Goal: Communication & Community: Answer question/provide support

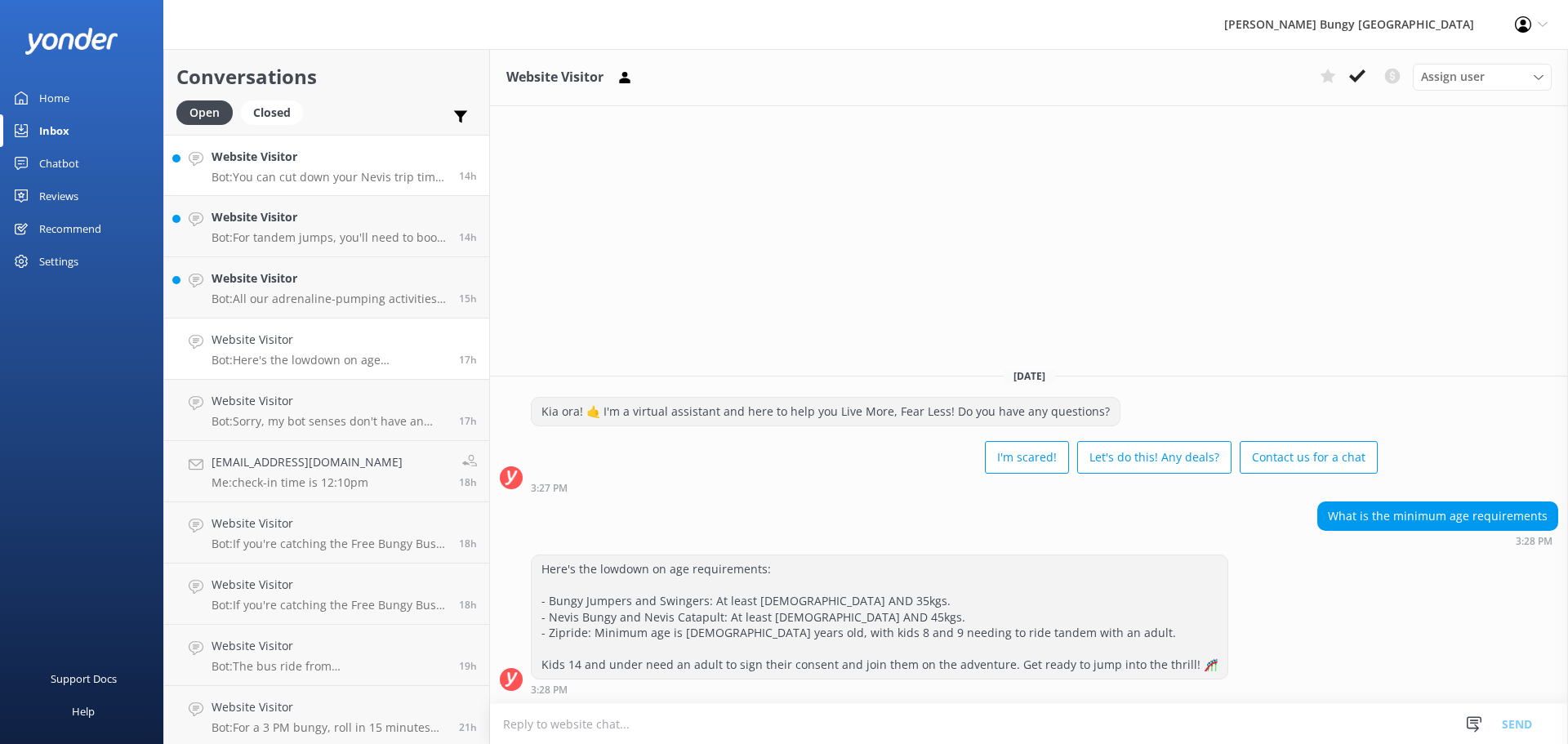
click at [410, 153] on h4 "Website Visitor" at bounding box center [329, 157] width 235 height 18
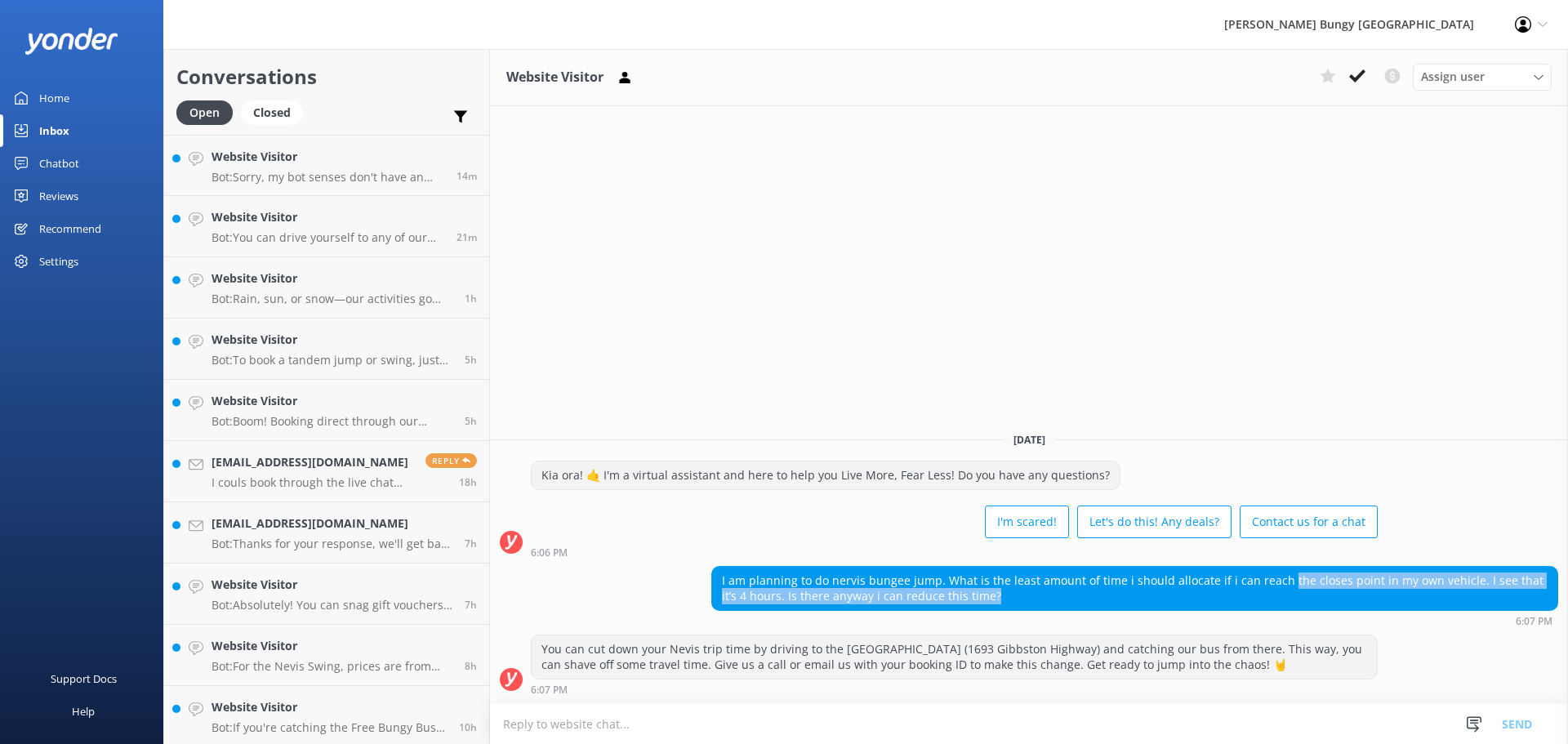
drag, startPoint x: 1276, startPoint y: 577, endPoint x: 1317, endPoint y: 600, distance: 47.0
click at [1317, 600] on div "I am planning to do nervis bungee jump. What is the least amount of time i shou…" at bounding box center [1134, 588] width 845 height 43
drag, startPoint x: 1313, startPoint y: 579, endPoint x: 1317, endPoint y: 601, distance: 22.4
click at [1317, 601] on div "I am planning to do nervis bungee jump. What is the least amount of time i shou…" at bounding box center [1134, 588] width 845 height 43
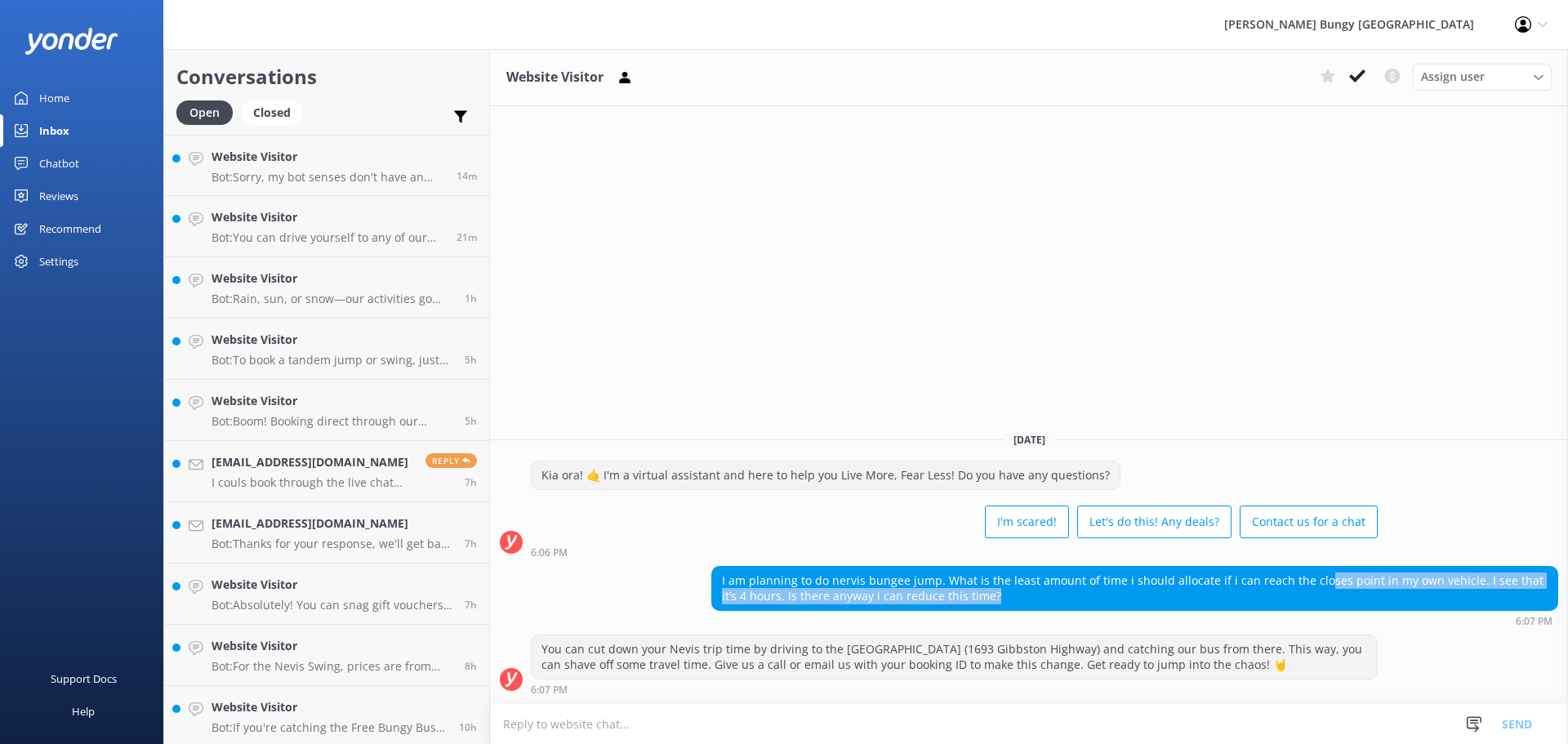
click at [1317, 601] on div "I am planning to do nervis bungee jump. What is the least amount of time i shou…" at bounding box center [1134, 588] width 845 height 43
click at [1081, 724] on textarea at bounding box center [1028, 724] width 1078 height 40
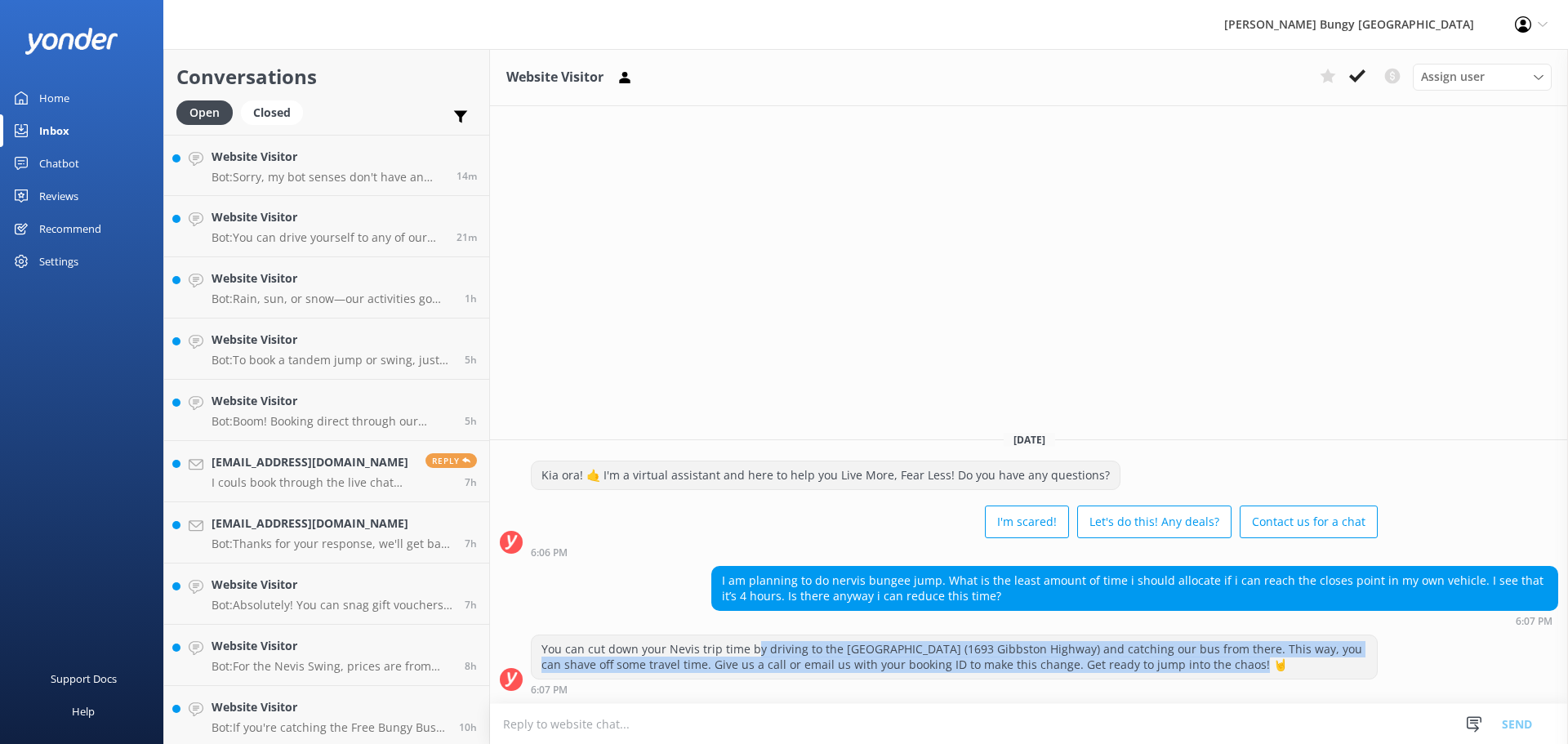
drag, startPoint x: 755, startPoint y: 643, endPoint x: 1313, endPoint y: 663, distance: 558.4
click at [1313, 663] on div "You can cut down your Nevis trip time by driving to the [GEOGRAPHIC_DATA] (1693…" at bounding box center [954, 656] width 845 height 43
click at [1312, 664] on div "You can cut down your Nevis trip time by driving to the [GEOGRAPHIC_DATA] (1693…" at bounding box center [954, 656] width 845 height 43
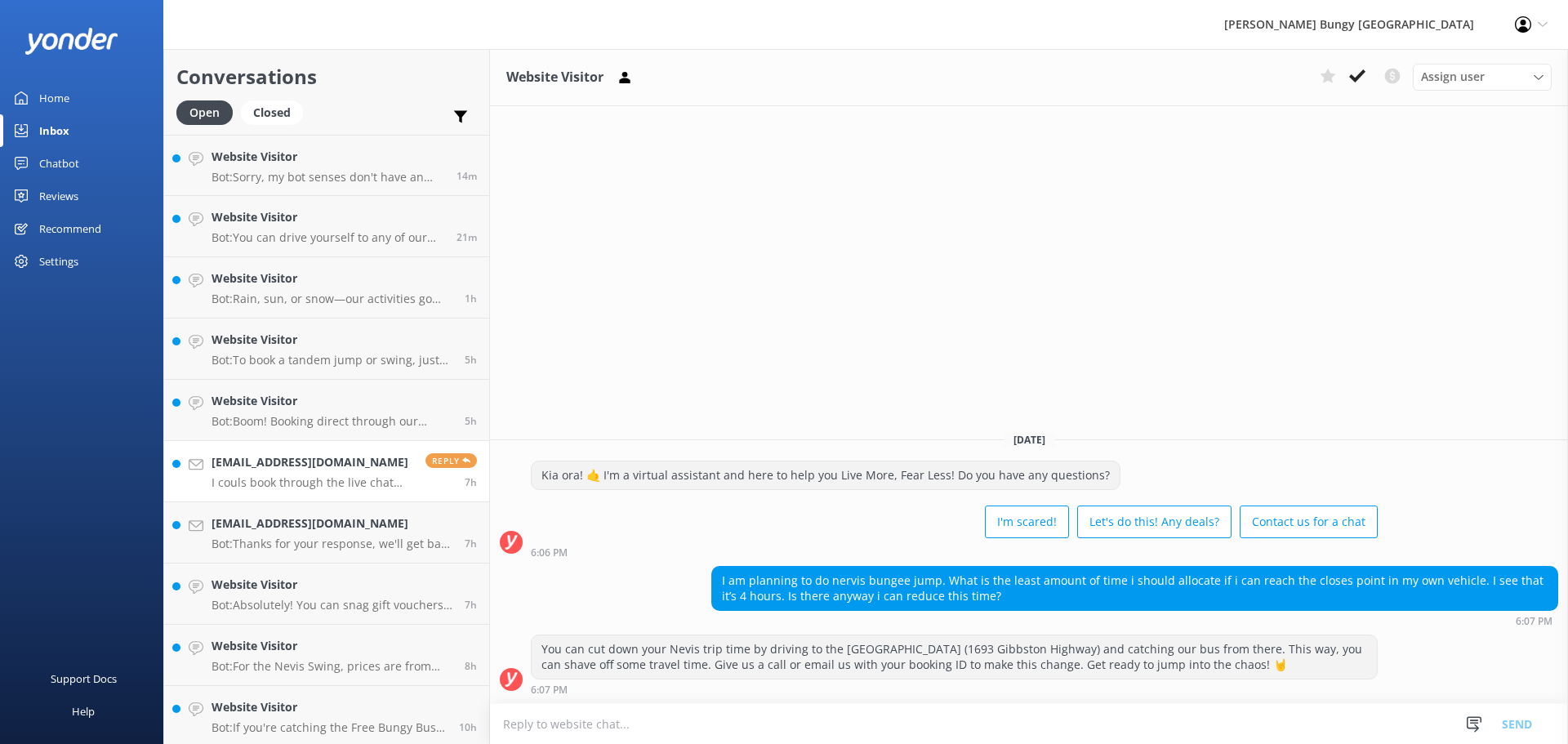
click at [373, 450] on link "[EMAIL_ADDRESS][DOMAIN_NAME] I couls book through the live chat and pay on site…" at bounding box center [326, 471] width 325 height 61
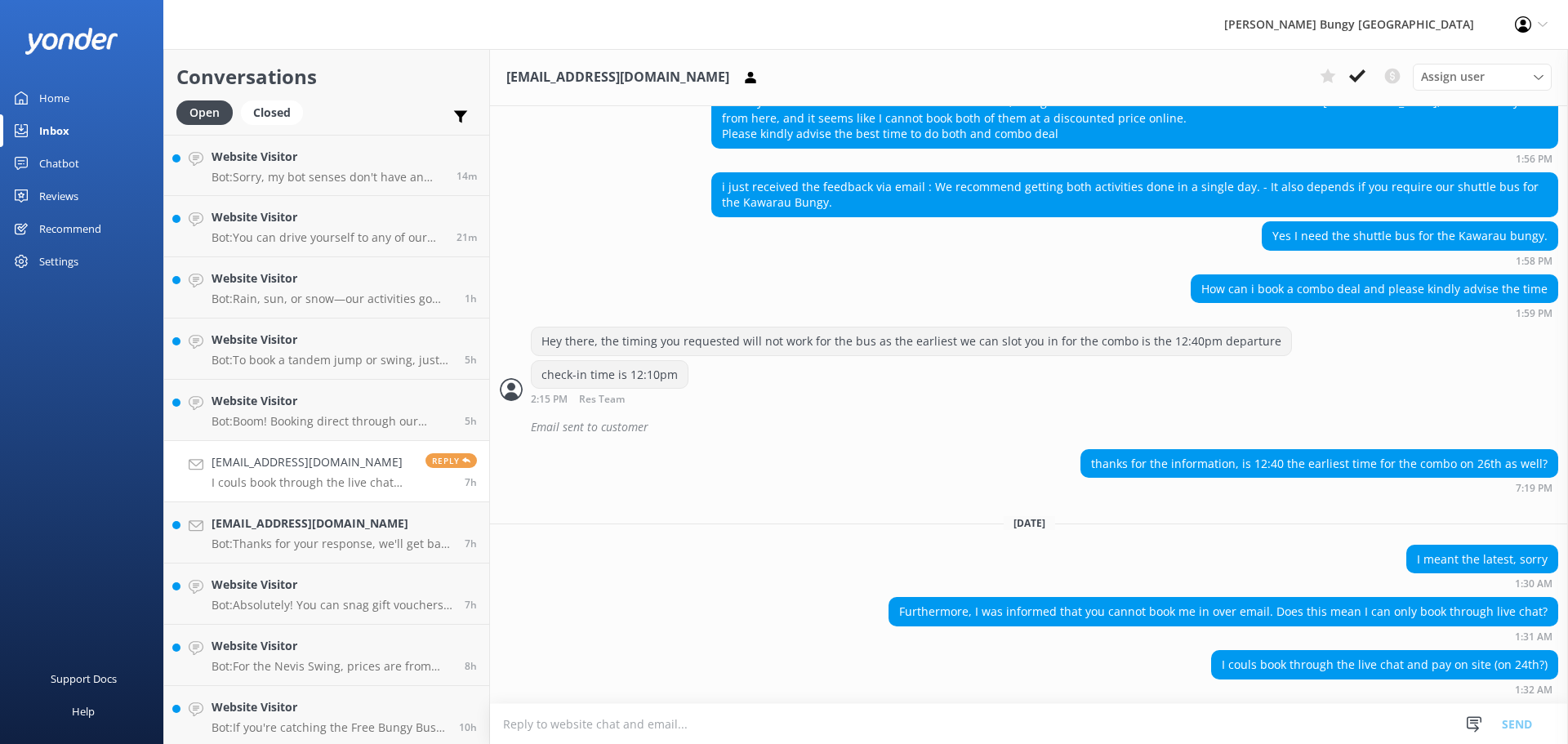
scroll to position [1664, 0]
click at [1256, 716] on textarea at bounding box center [1028, 724] width 1078 height 40
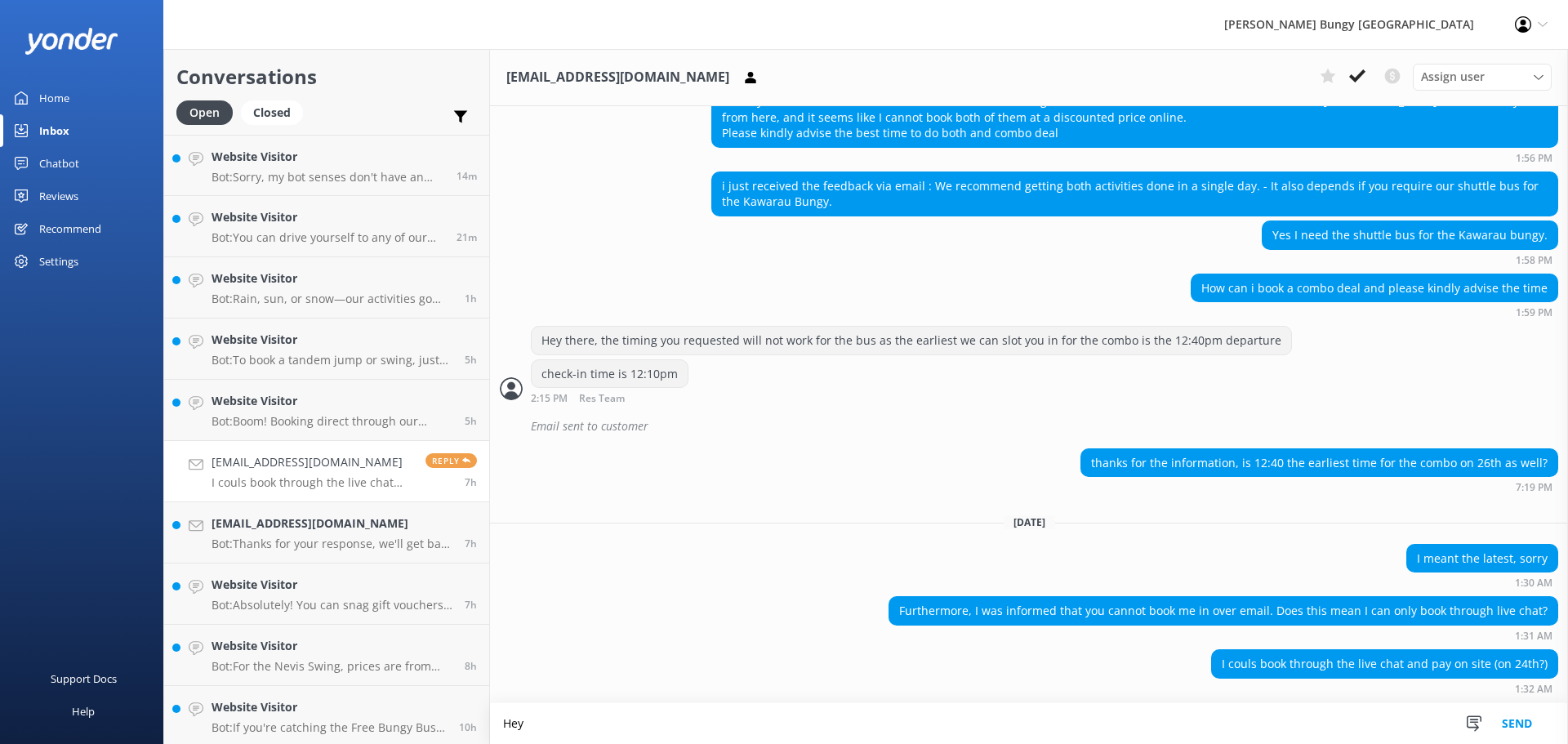
scroll to position [1664, 0]
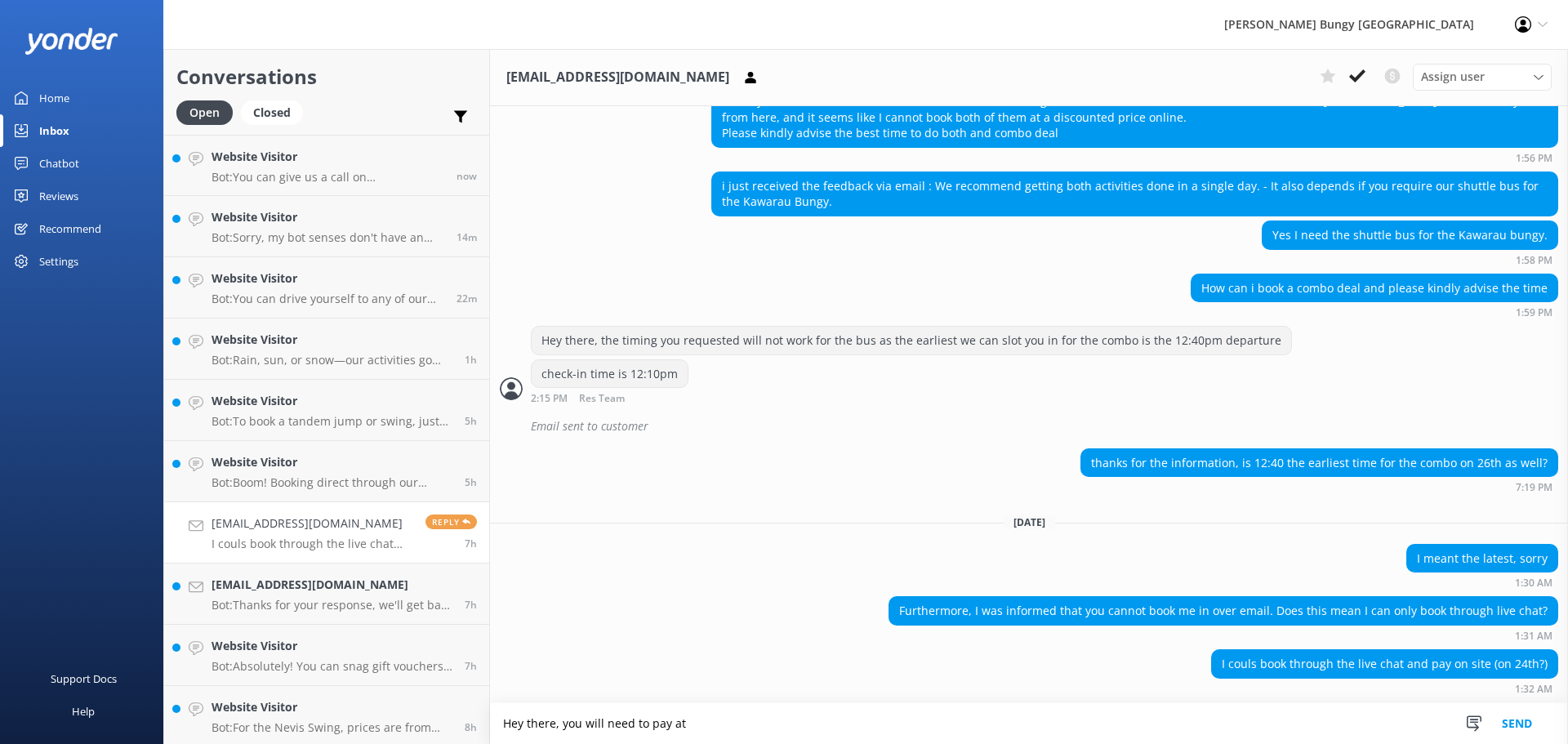
click at [1196, 706] on textarea "Hey there, you will need to pay at" at bounding box center [1028, 724] width 1078 height 41
click at [967, 718] on textarea "Hey there, you will need to pay at the point of payment" at bounding box center [1028, 724] width 1078 height 41
click at [882, 723] on textarea "Hey there, you will need to pay at the point of payment" at bounding box center [1028, 724] width 1078 height 41
type textarea "Hey there, you will need to pay at the point of booking"
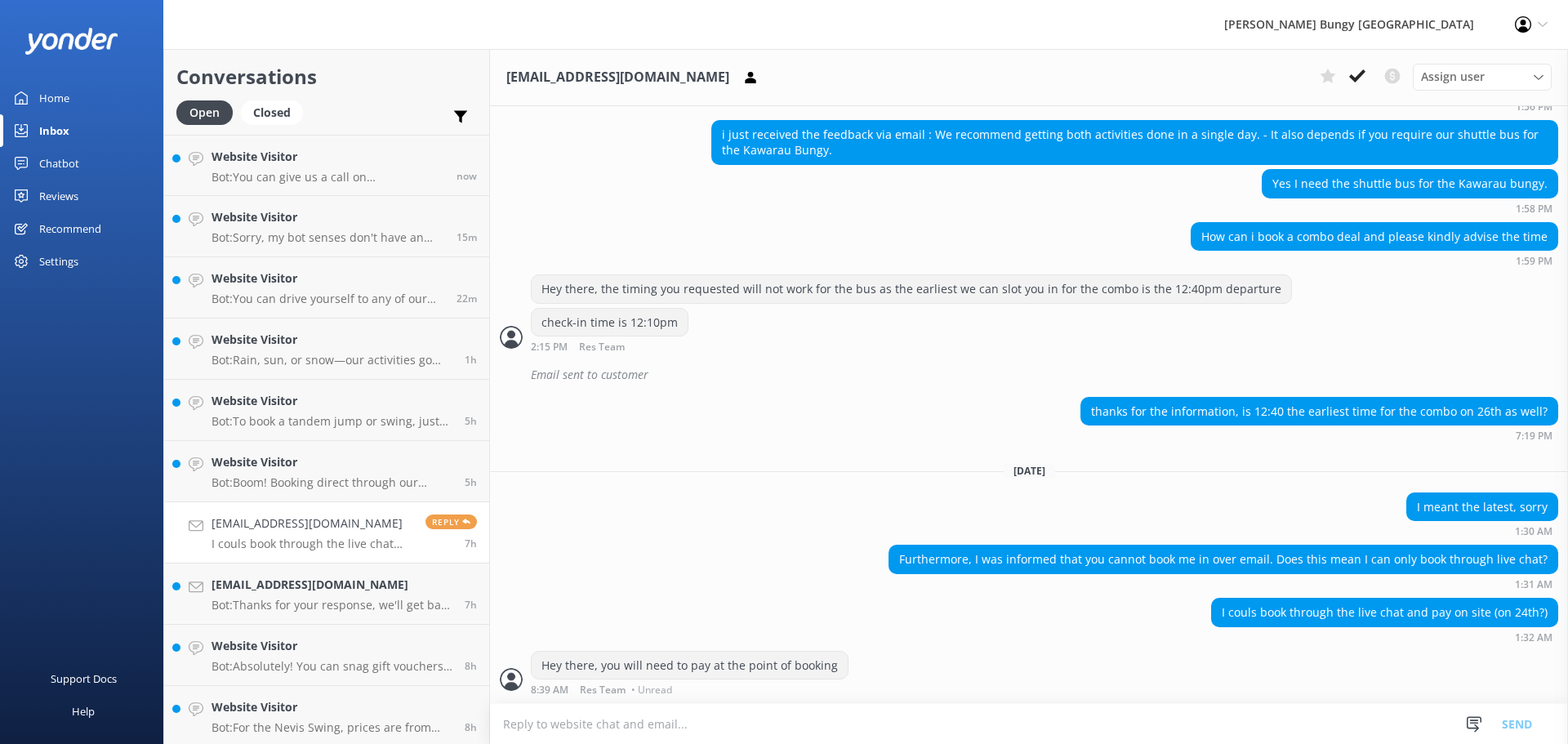
scroll to position [1716, 0]
click at [940, 715] on textarea at bounding box center [1028, 724] width 1078 height 40
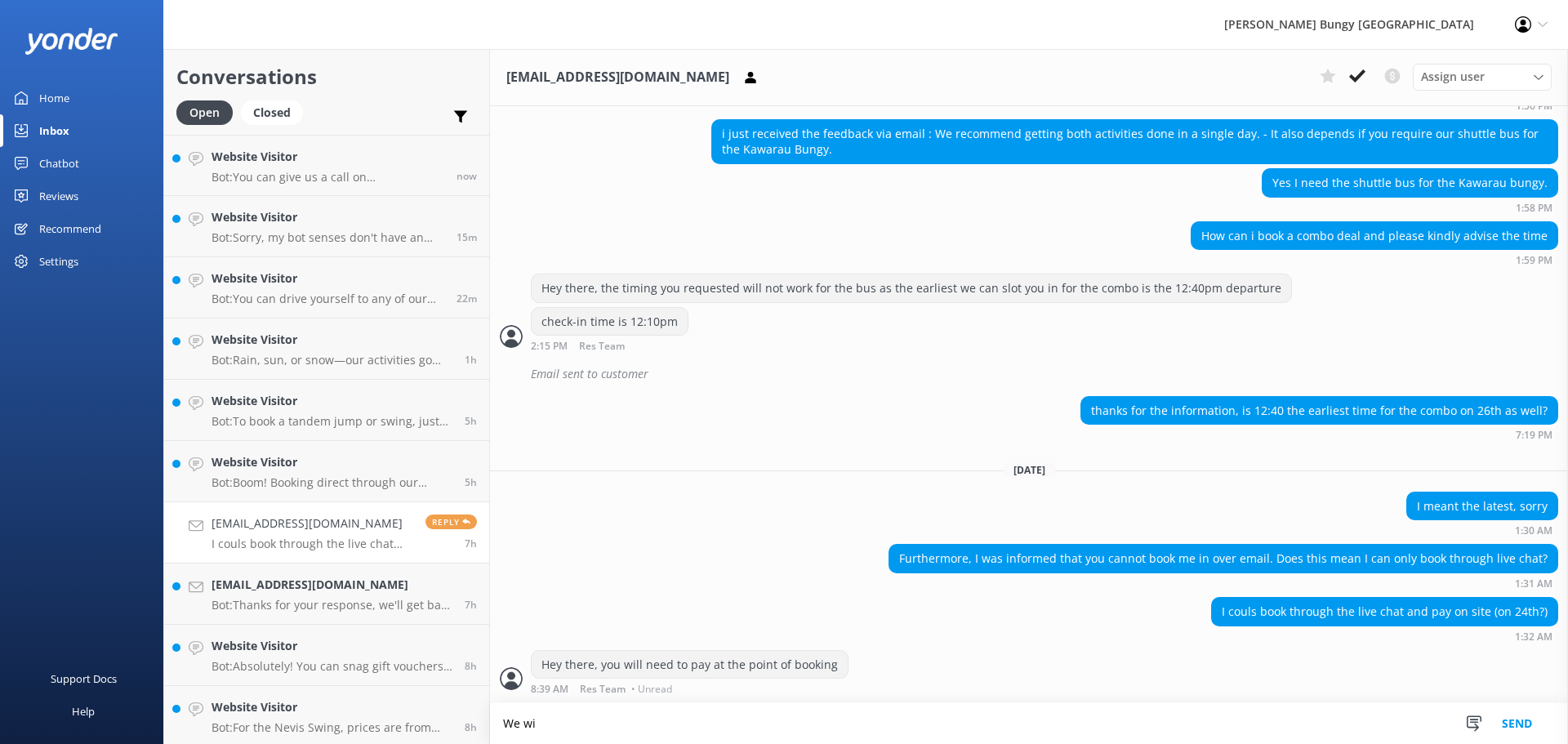
scroll to position [1717, 0]
type textarea "We will not be able to hold spaces without payment"
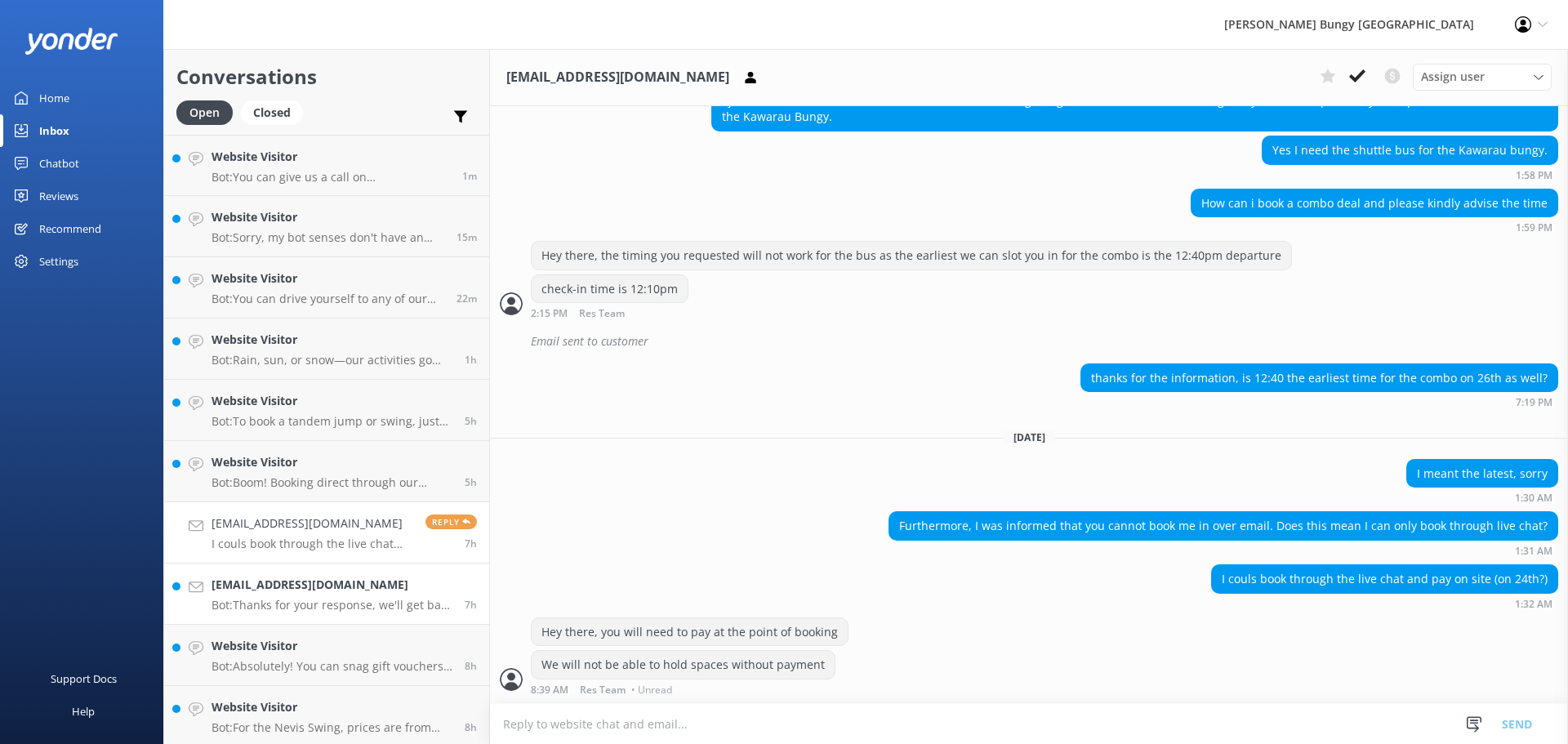
click at [373, 597] on div "zoeip0103@gmail.com Bot: Thanks for your response, we'll get back to you as soo…" at bounding box center [332, 593] width 241 height 36
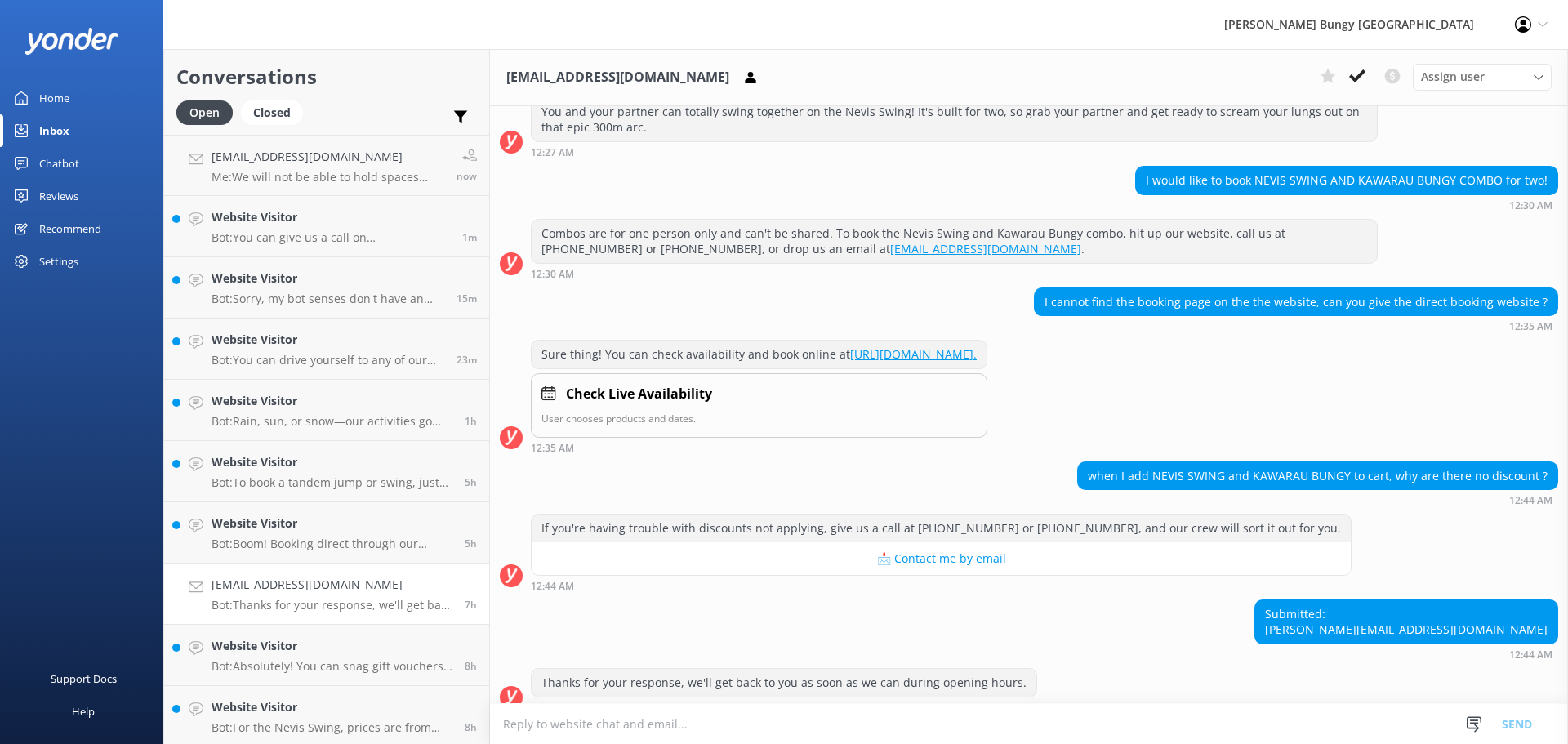
scroll to position [486, 0]
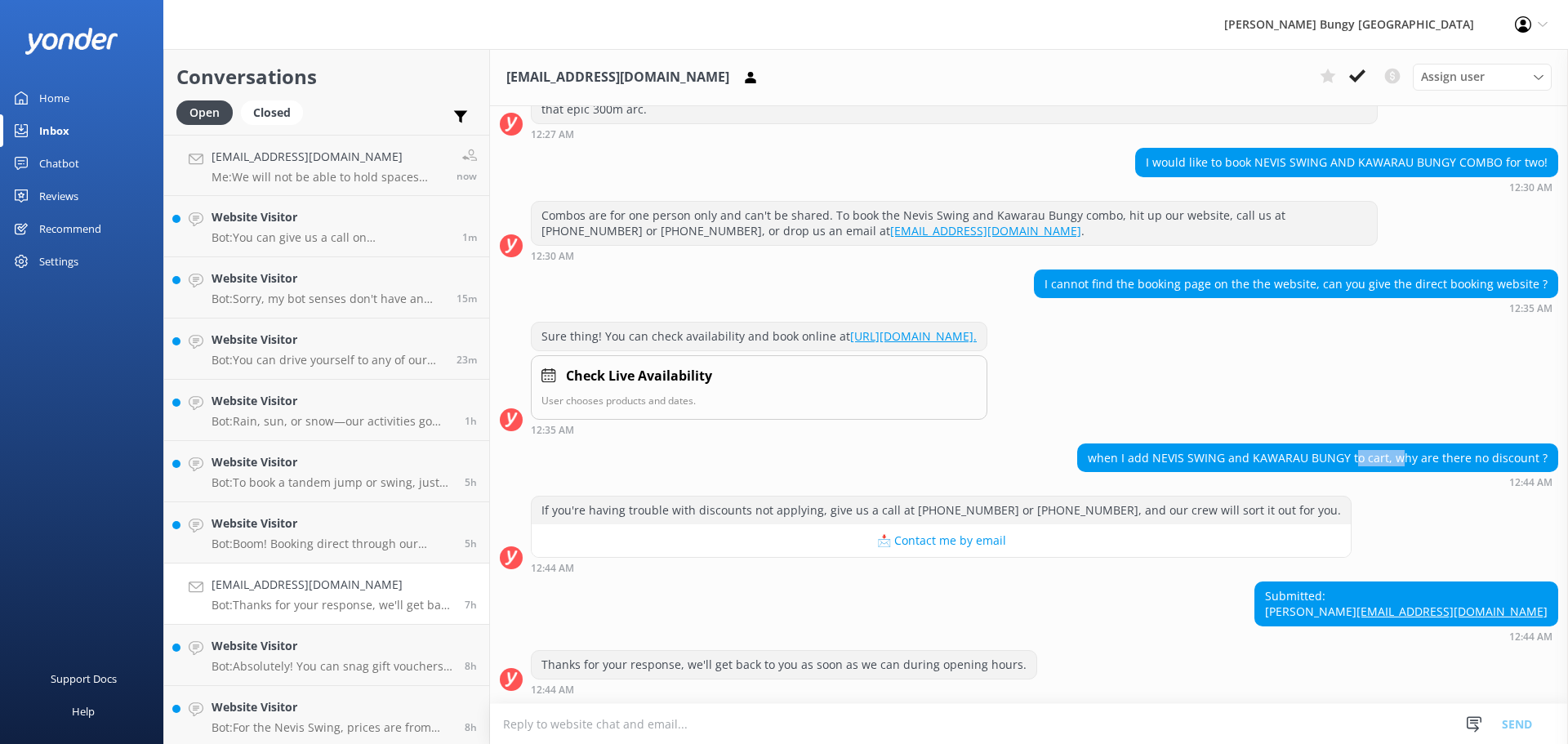
drag, startPoint x: 1350, startPoint y: 434, endPoint x: 1396, endPoint y: 454, distance: 50.2
click at [1396, 454] on div "when I add NEVIS SWING and KAWARAU BUNGY to cart, why are there no discount ?" at bounding box center [1316, 457] width 479 height 27
click at [1285, 732] on textarea at bounding box center [1028, 724] width 1078 height 40
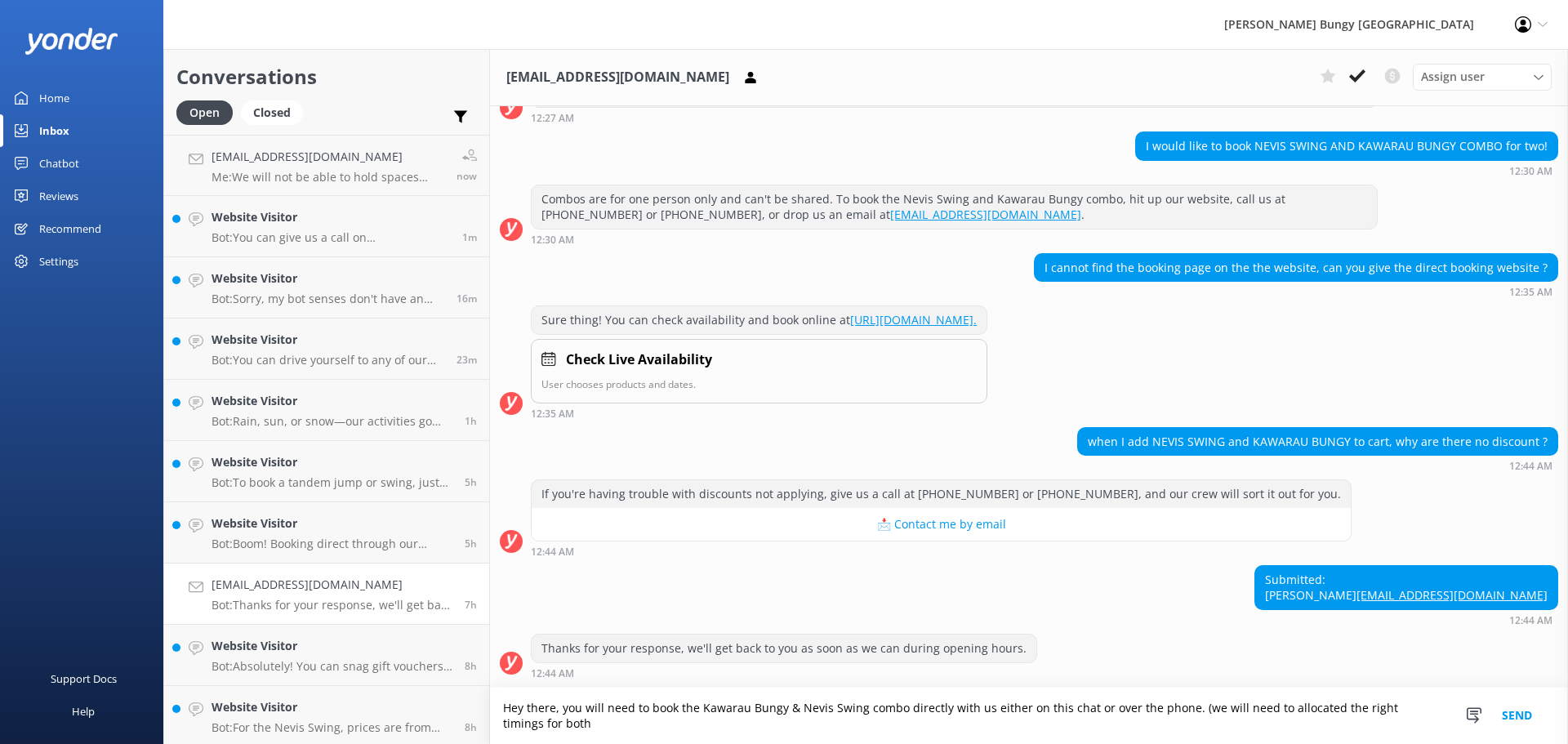
scroll to position [502, 0]
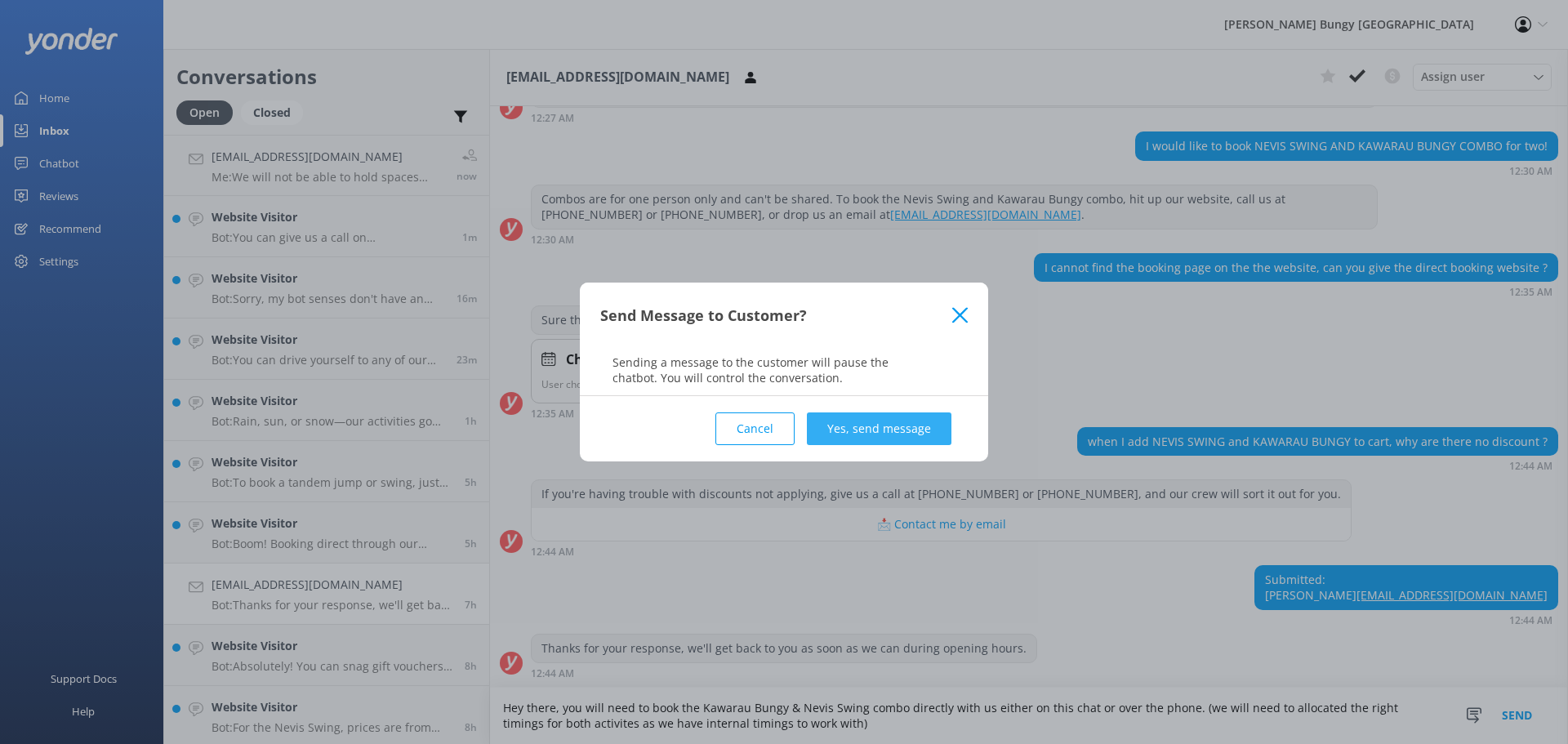
type textarea "Hey there, you will need to book the Kawarau Bungy & Nevis Swing combo directly…"
click at [898, 426] on button "Yes, send message" at bounding box center [879, 428] width 144 height 32
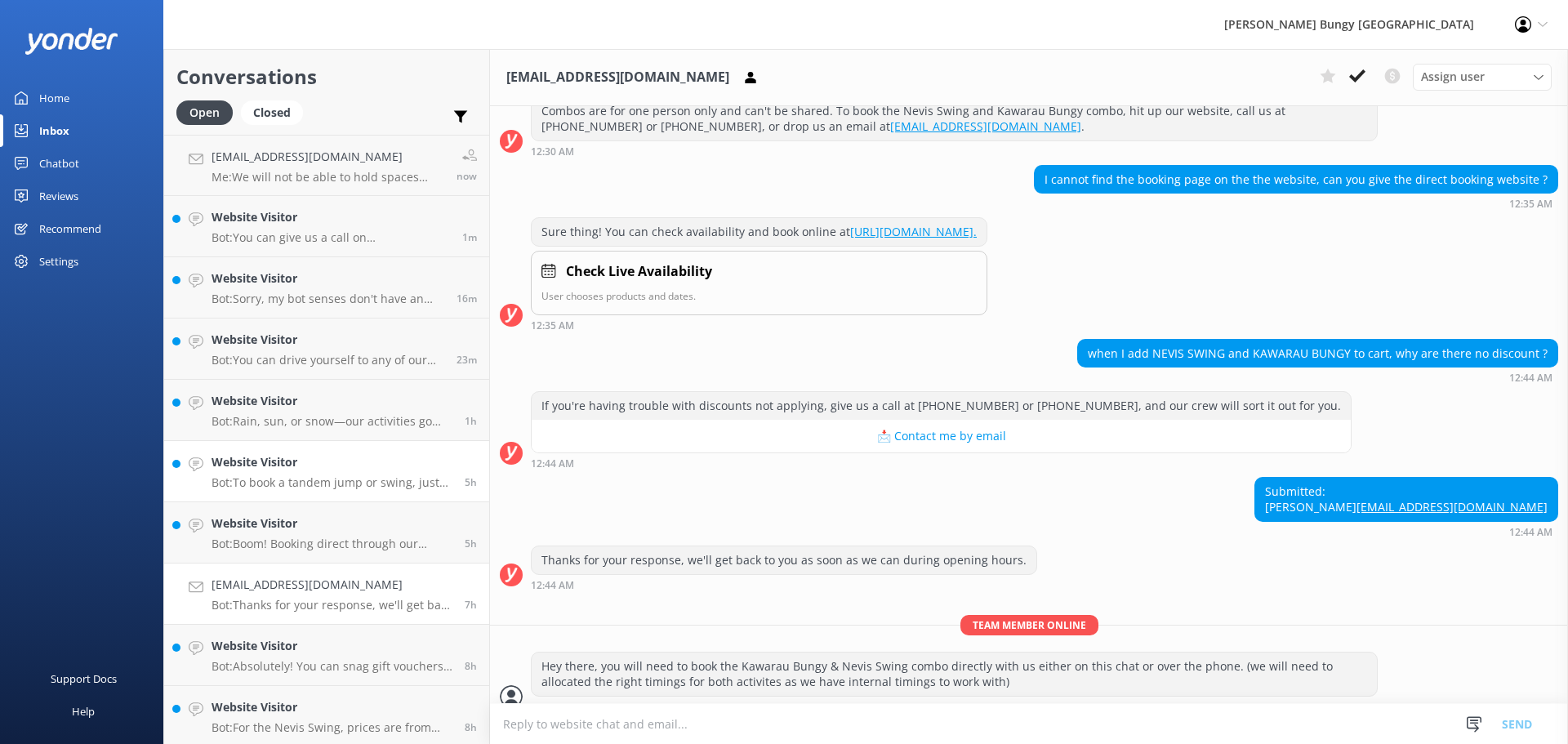
scroll to position [608, 0]
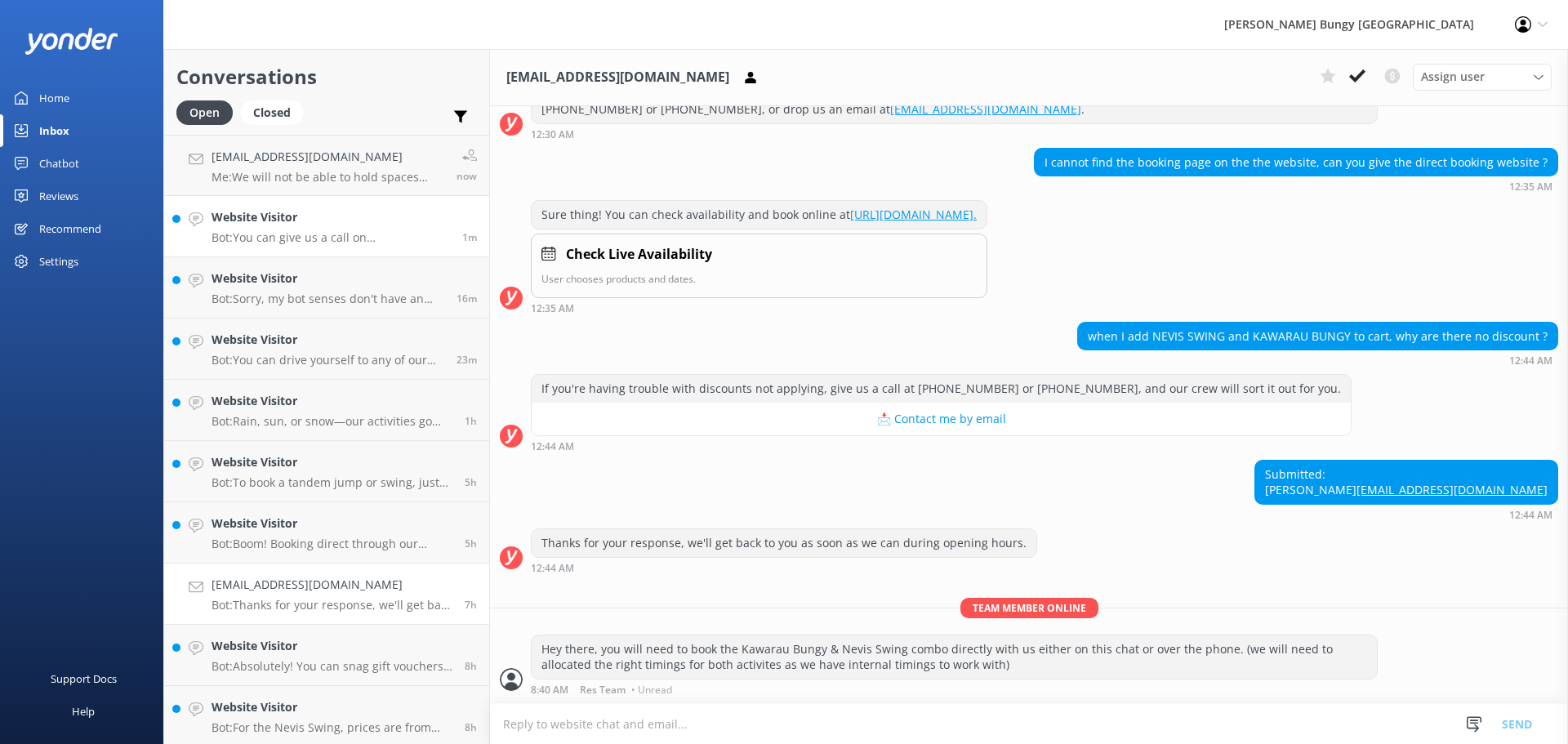
click at [323, 233] on p "Bot: You can give us a call on 0800 286 4958 or +64 3 450 1300 to chat with a c…" at bounding box center [331, 237] width 238 height 15
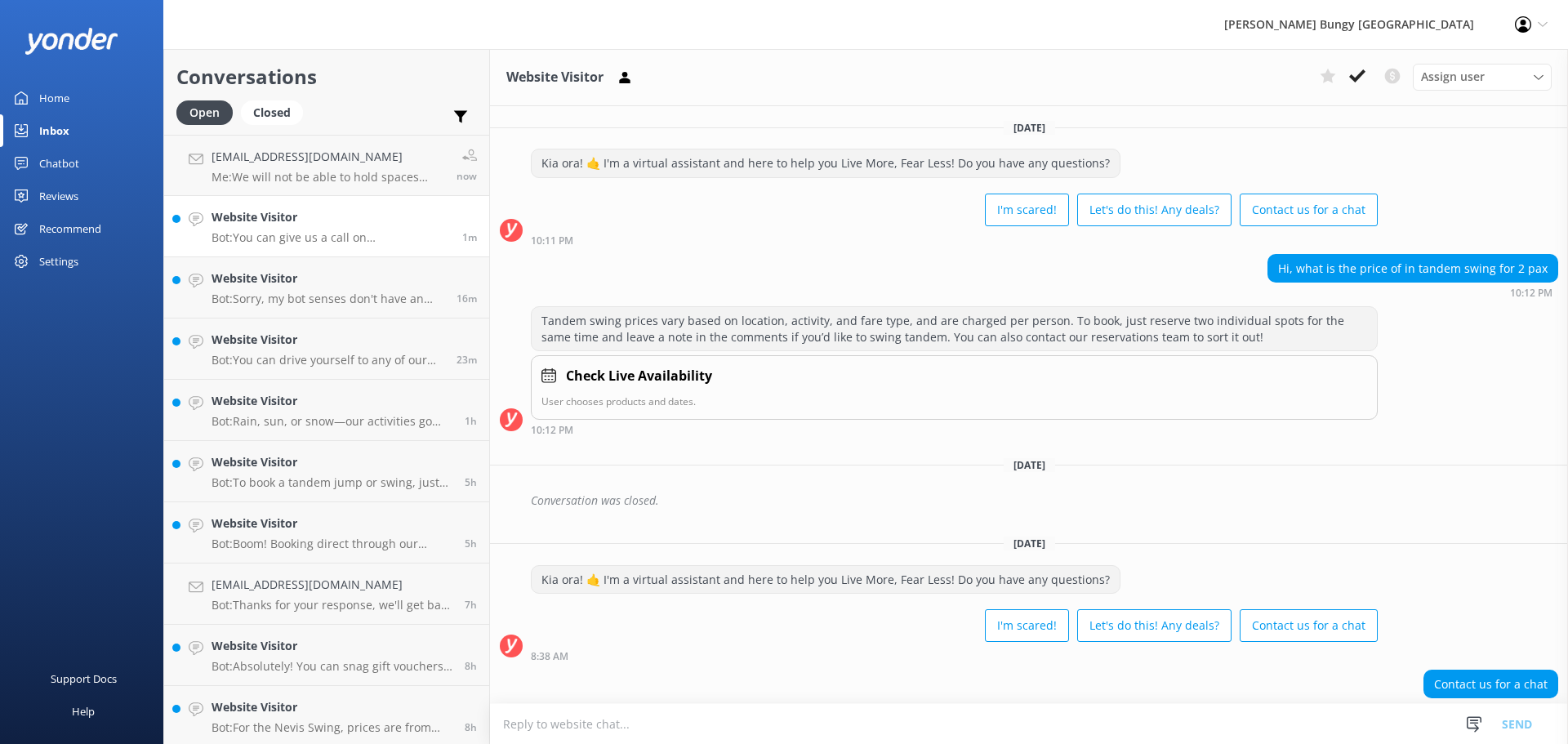
scroll to position [120, 0]
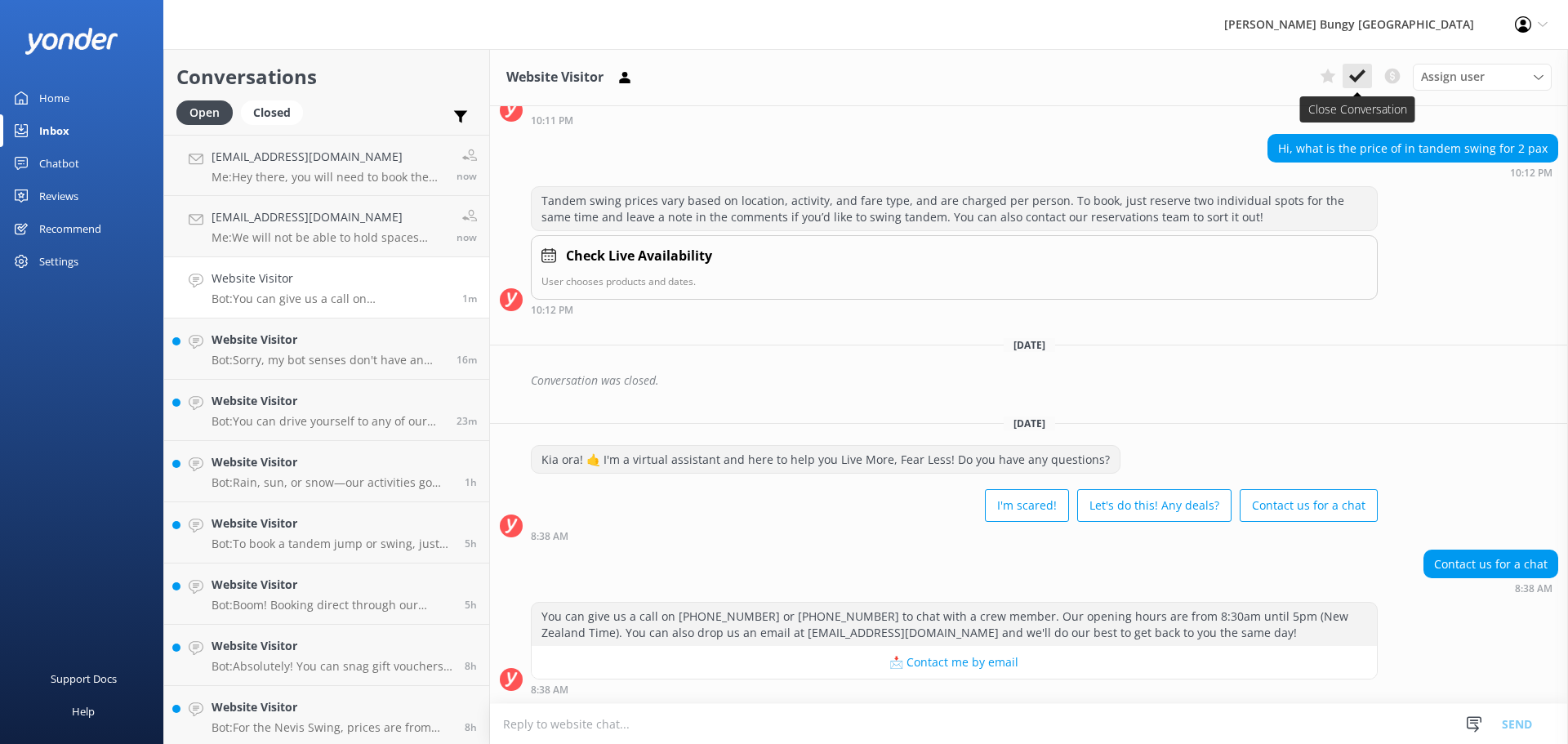
click at [1363, 84] on icon at bounding box center [1356, 75] width 17 height 17
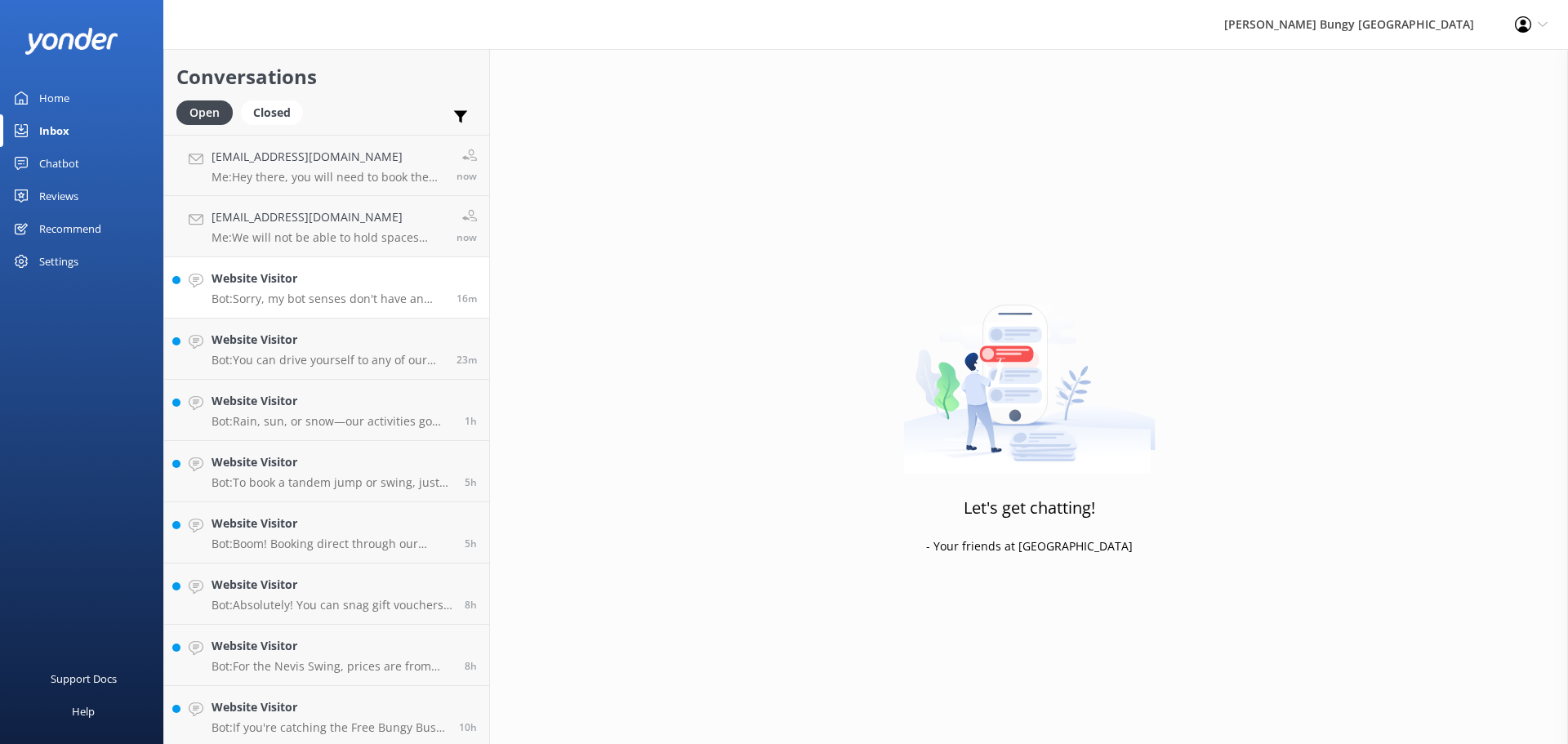
click at [329, 314] on link "Website Visitor Bot: Sorry, my bot senses don't have an answer for that, please…" at bounding box center [326, 288] width 325 height 61
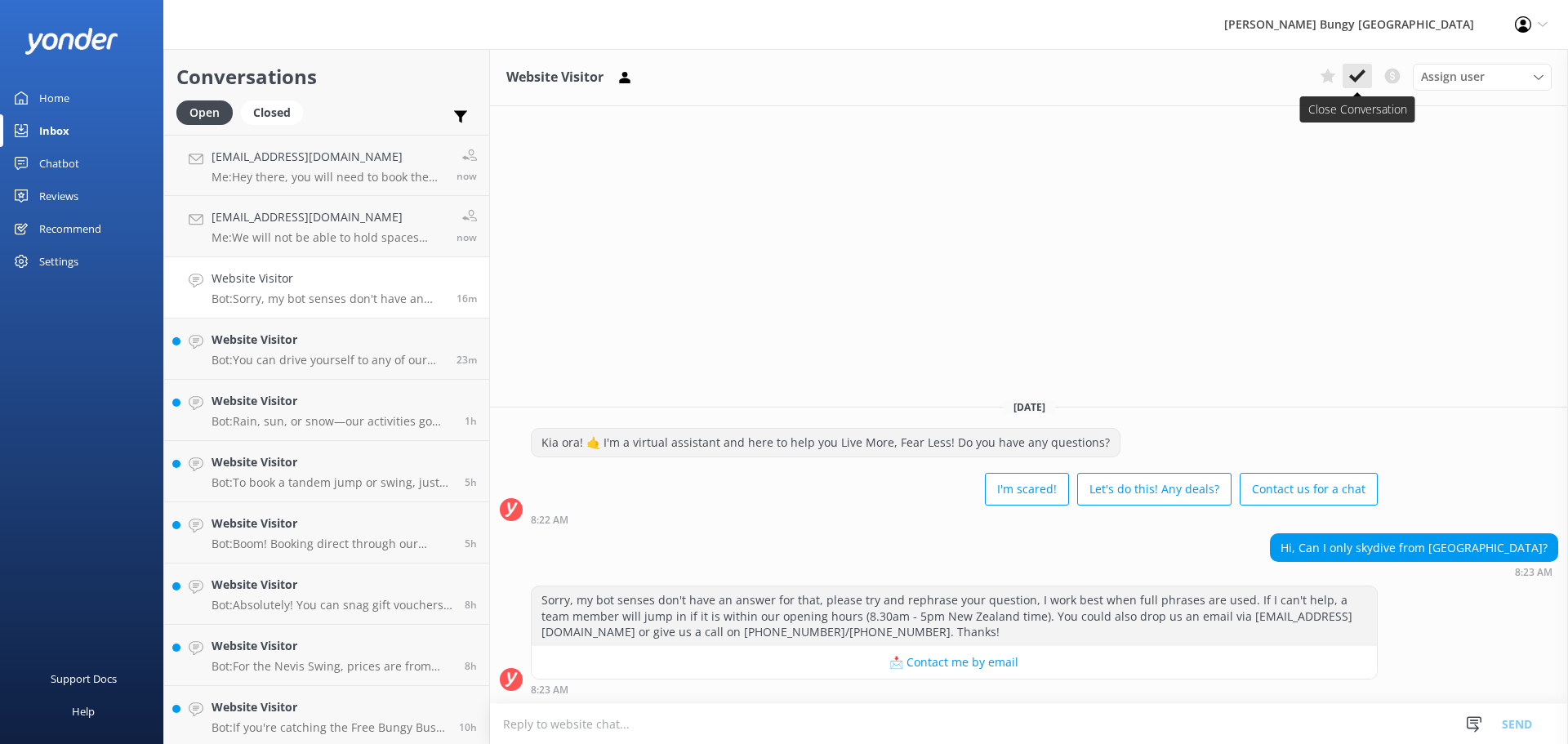
click at [1355, 83] on icon at bounding box center [1356, 75] width 17 height 17
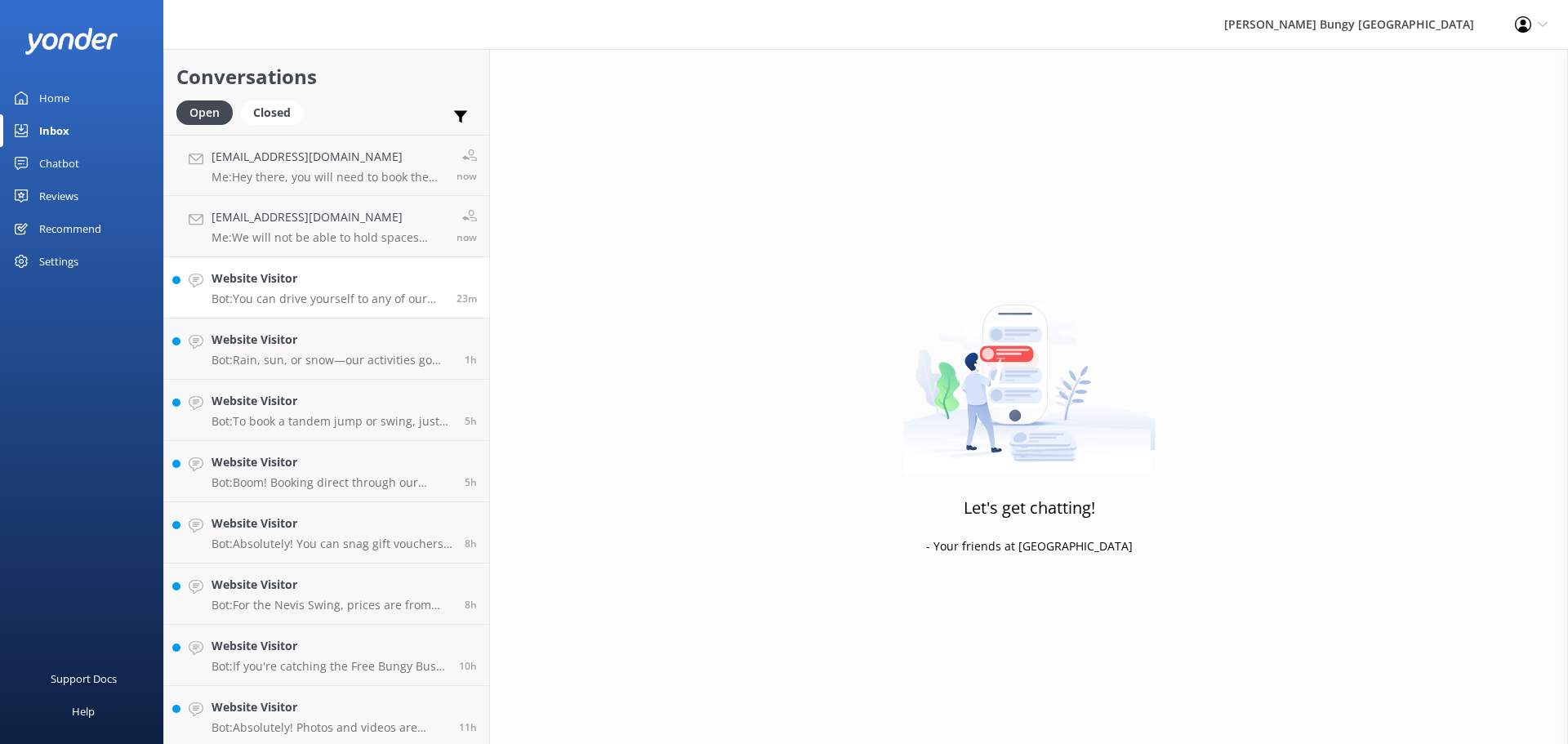
click at [396, 287] on h4 "Website Visitor" at bounding box center [328, 278] width 233 height 18
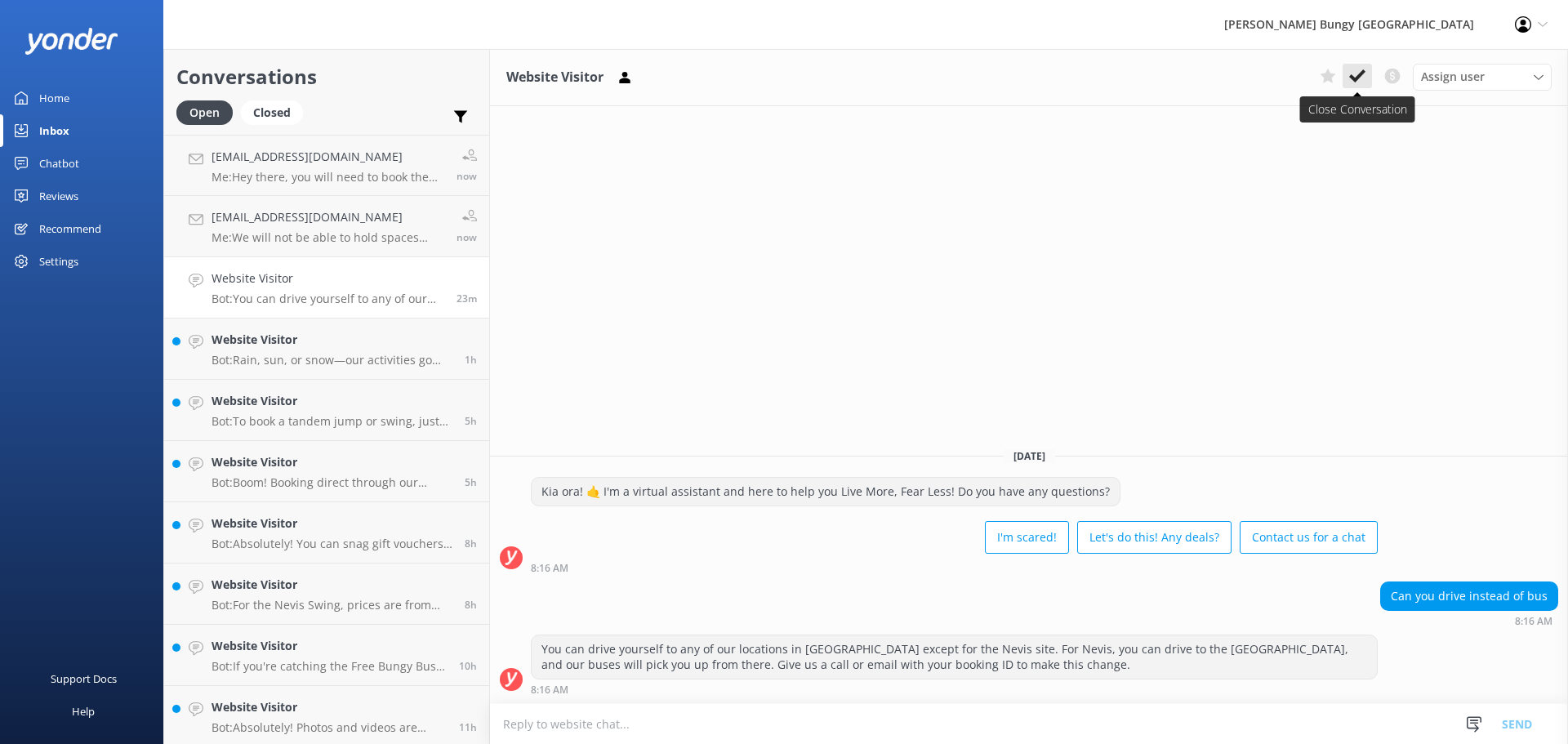
click at [1359, 76] on use at bounding box center [1356, 75] width 17 height 13
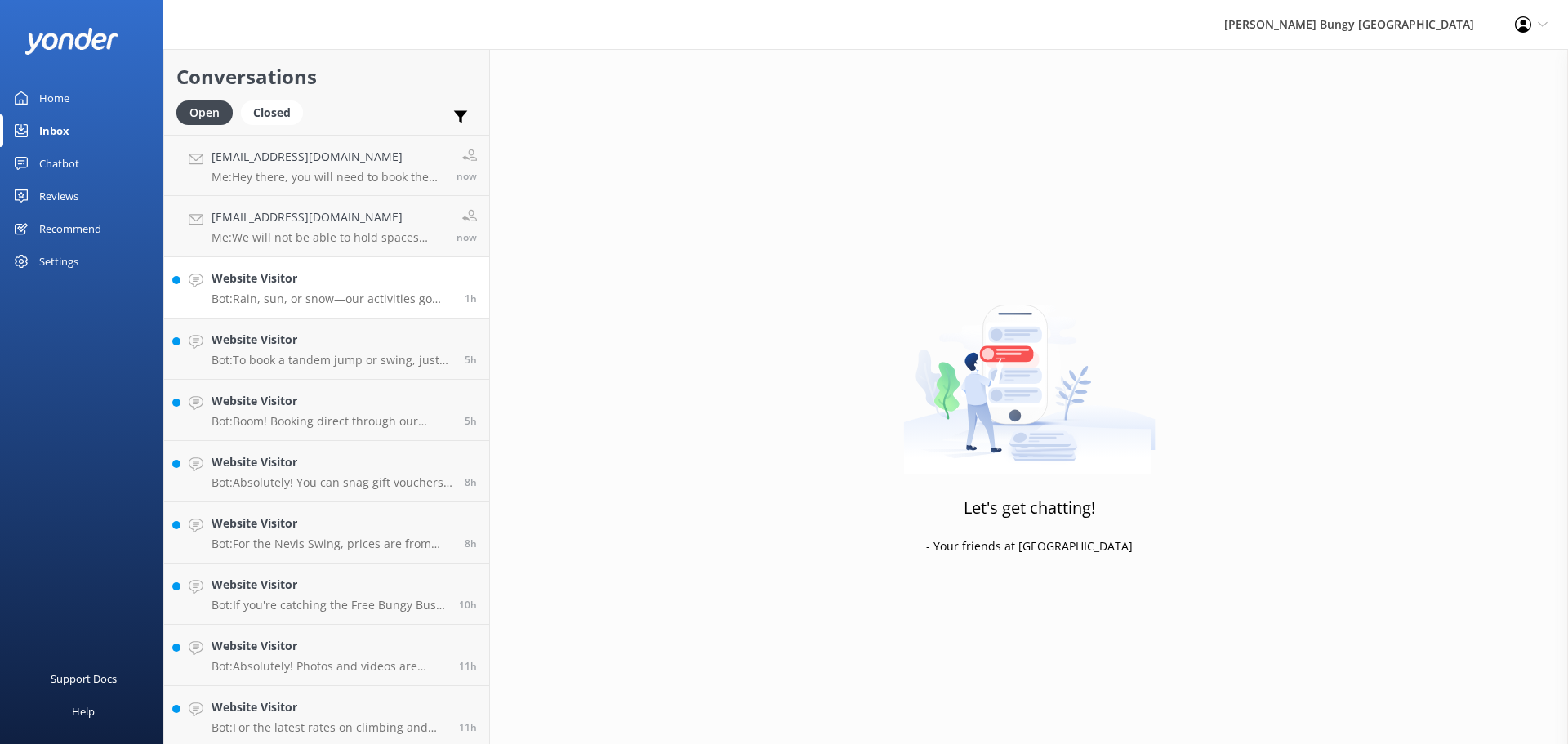
click at [404, 268] on link "Website Visitor Bot: Rain, sun, or snow—our activities go ahead in most weather…" at bounding box center [326, 288] width 325 height 61
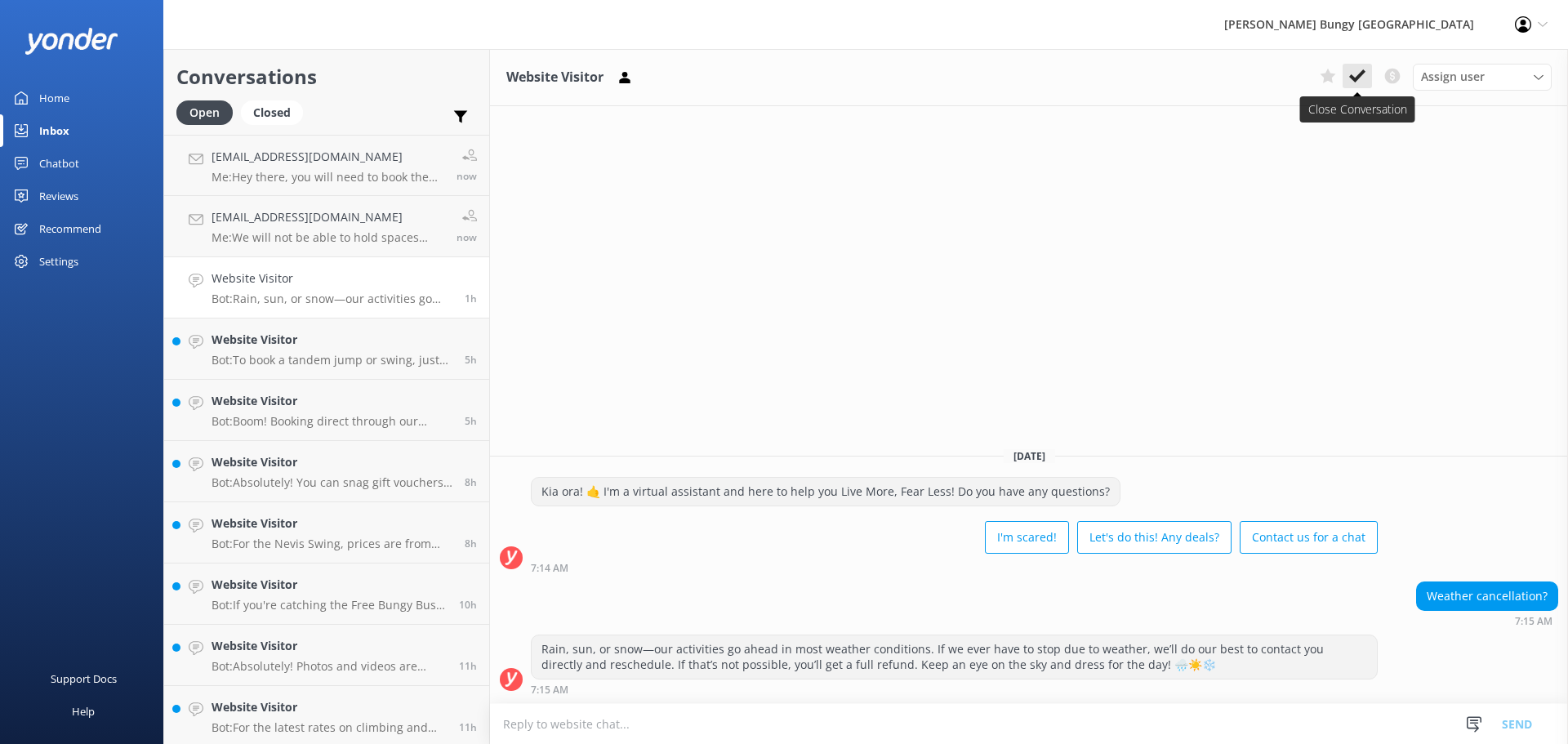
click at [1366, 79] on button at bounding box center [1357, 75] width 29 height 24
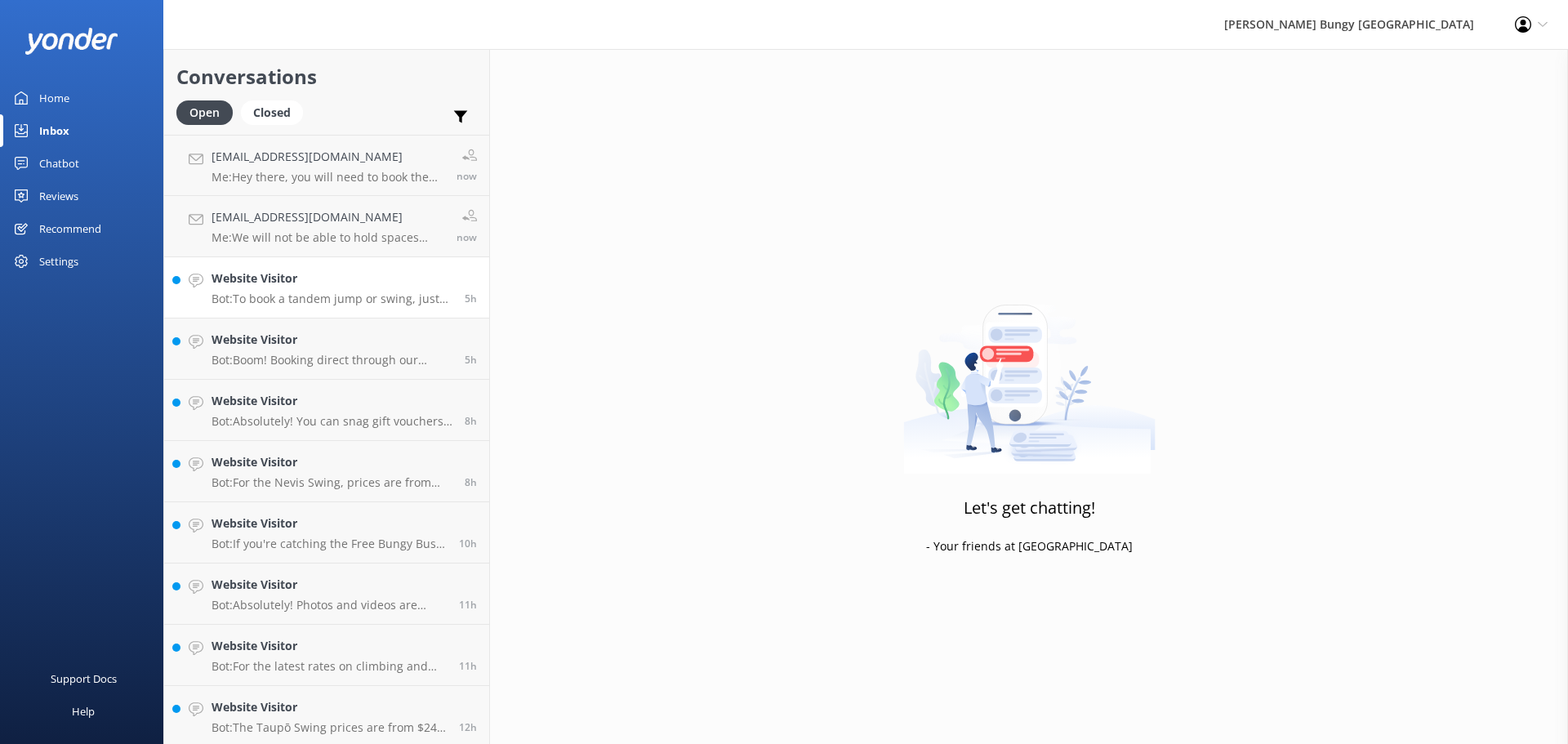
click at [394, 280] on h4 "Website Visitor" at bounding box center [332, 278] width 241 height 18
